Goal: Task Accomplishment & Management: Manage account settings

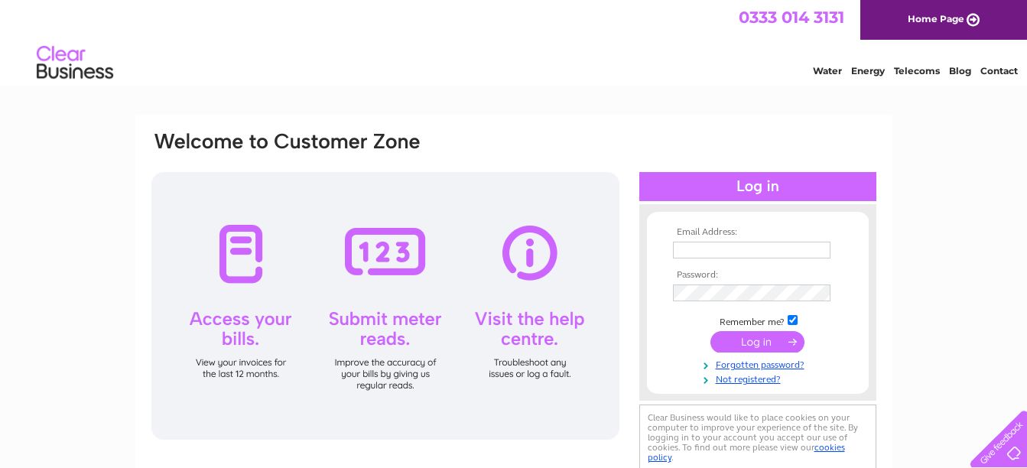
type input "[EMAIL_ADDRESS][DOMAIN_NAME]"
click at [240, 270] on div at bounding box center [385, 306] width 468 height 268
click at [738, 338] on input "submit" at bounding box center [757, 341] width 94 height 21
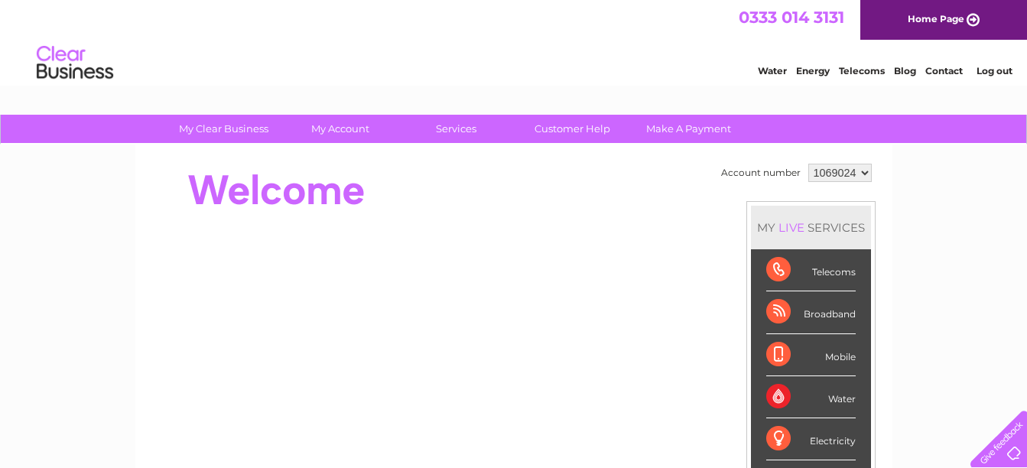
click at [802, 265] on div "Telecoms" at bounding box center [810, 270] width 89 height 42
click at [778, 272] on div "Telecoms" at bounding box center [810, 270] width 89 height 42
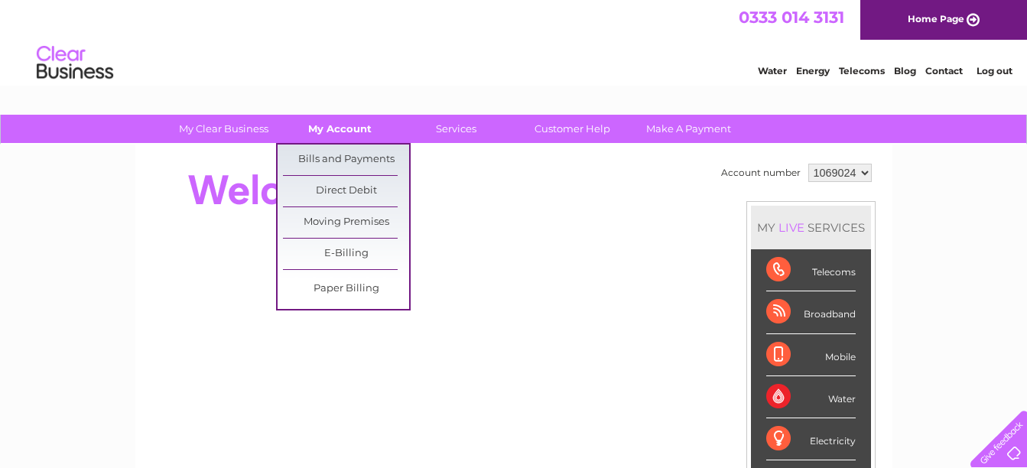
click at [356, 128] on link "My Account" at bounding box center [340, 129] width 126 height 28
click at [357, 152] on link "Bills and Payments" at bounding box center [346, 159] width 126 height 31
click at [357, 157] on link "Bills and Payments" at bounding box center [346, 159] width 126 height 31
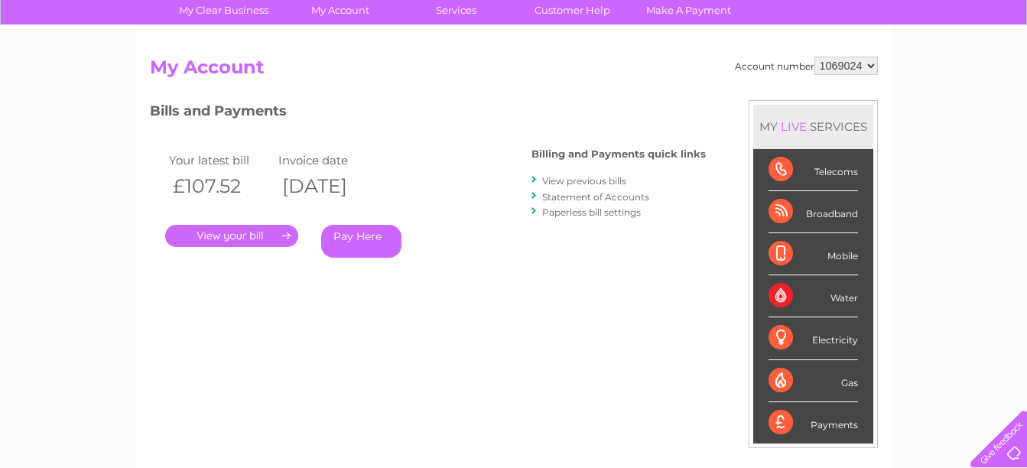
scroll to position [153, 0]
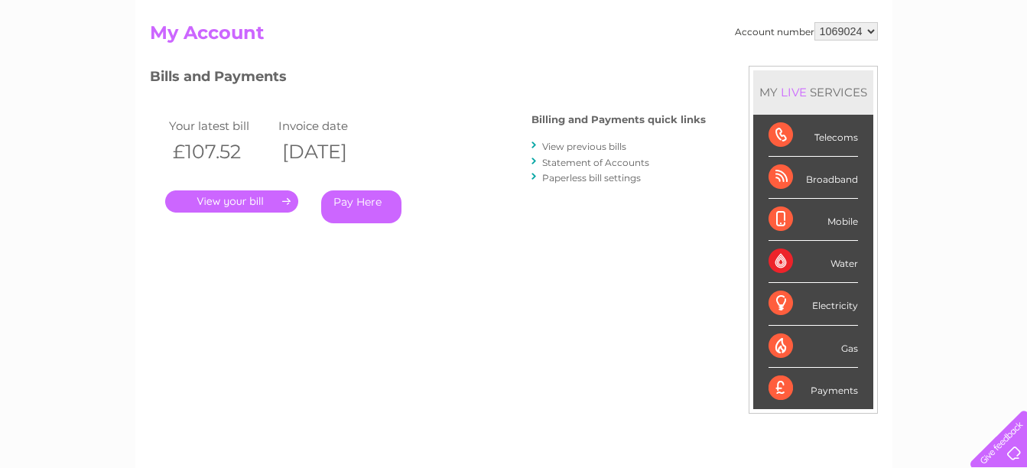
click at [254, 203] on link "." at bounding box center [231, 201] width 133 height 22
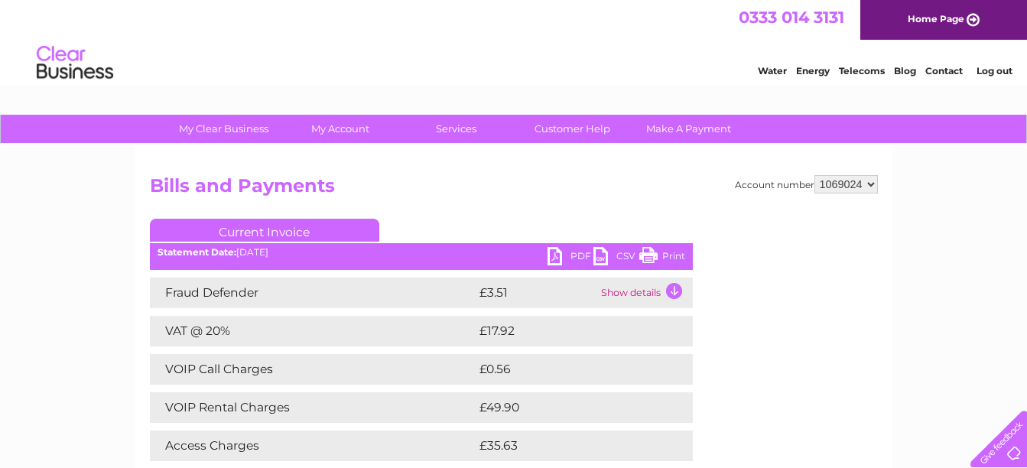
click at [570, 258] on link "PDF" at bounding box center [570, 258] width 46 height 22
